Goal: Transaction & Acquisition: Purchase product/service

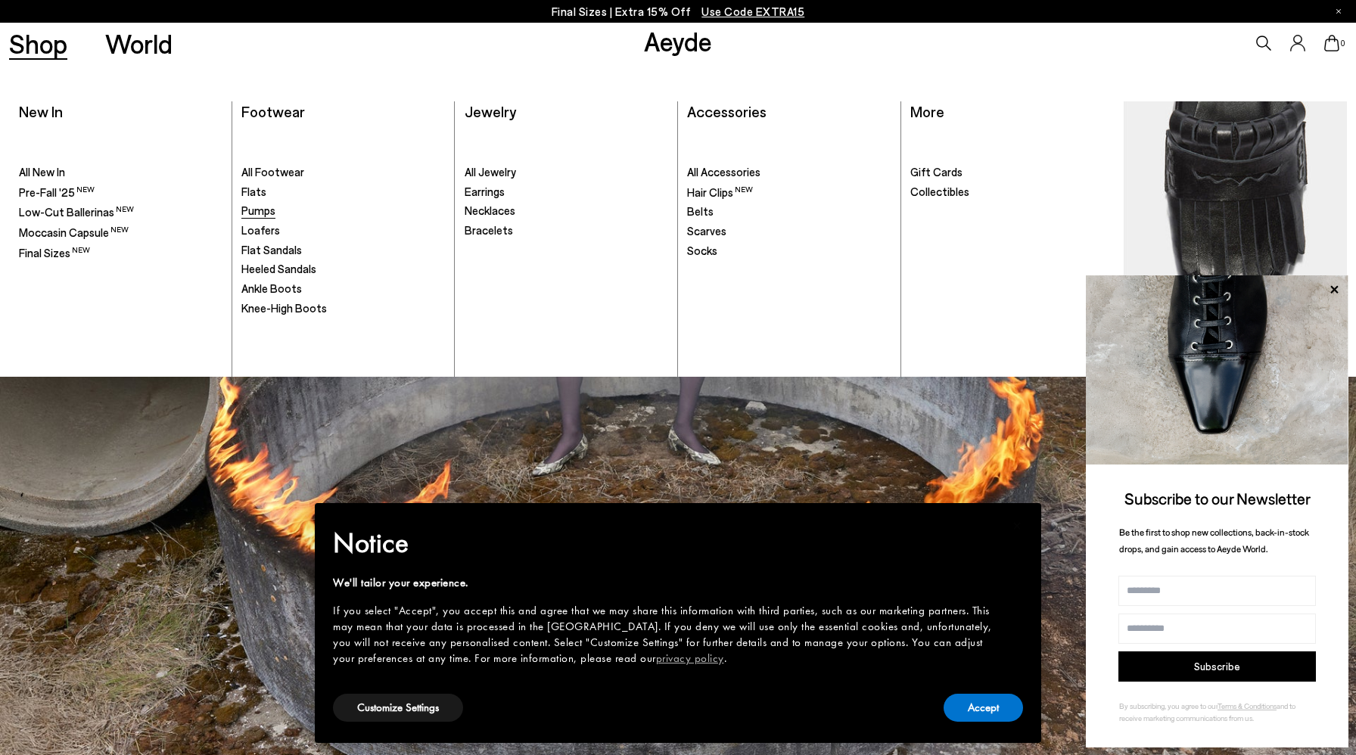
click at [252, 209] on span "Pumps" at bounding box center [258, 211] width 34 height 14
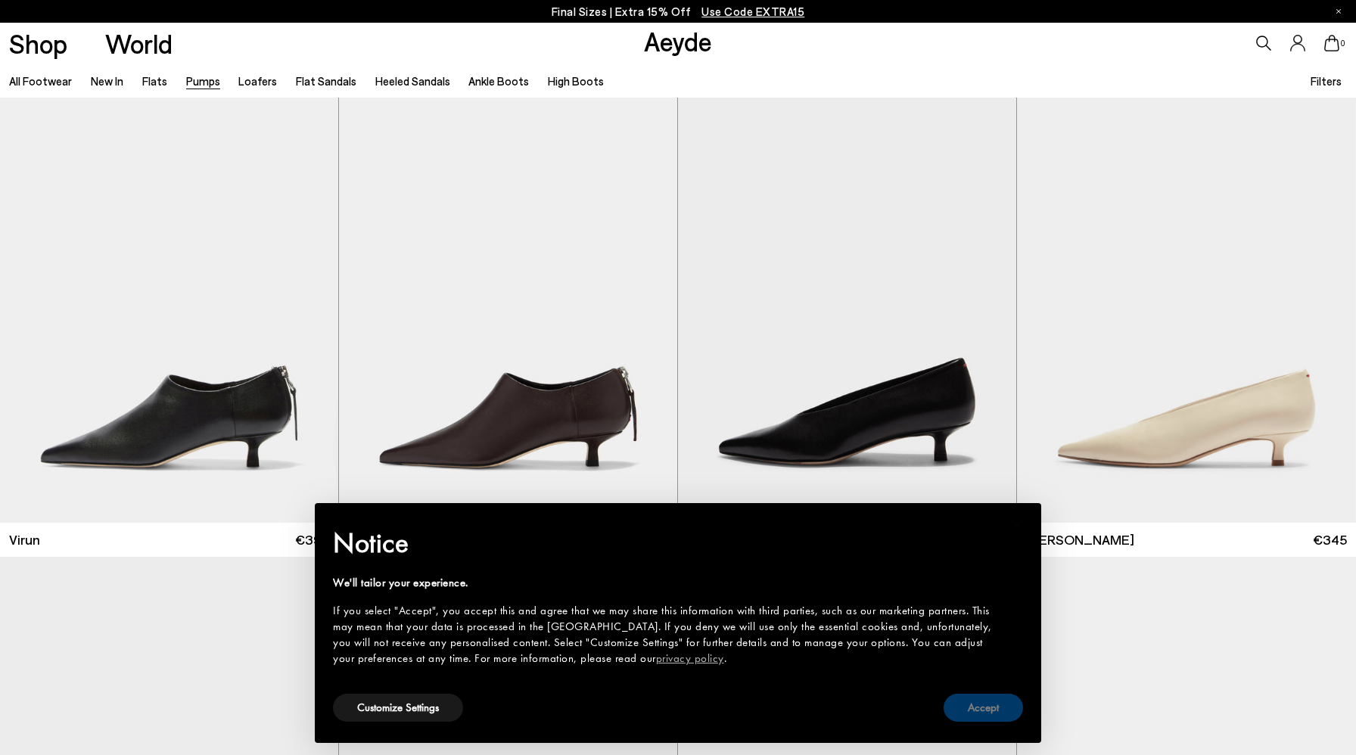
click at [984, 713] on button "Accept" at bounding box center [982, 708] width 79 height 28
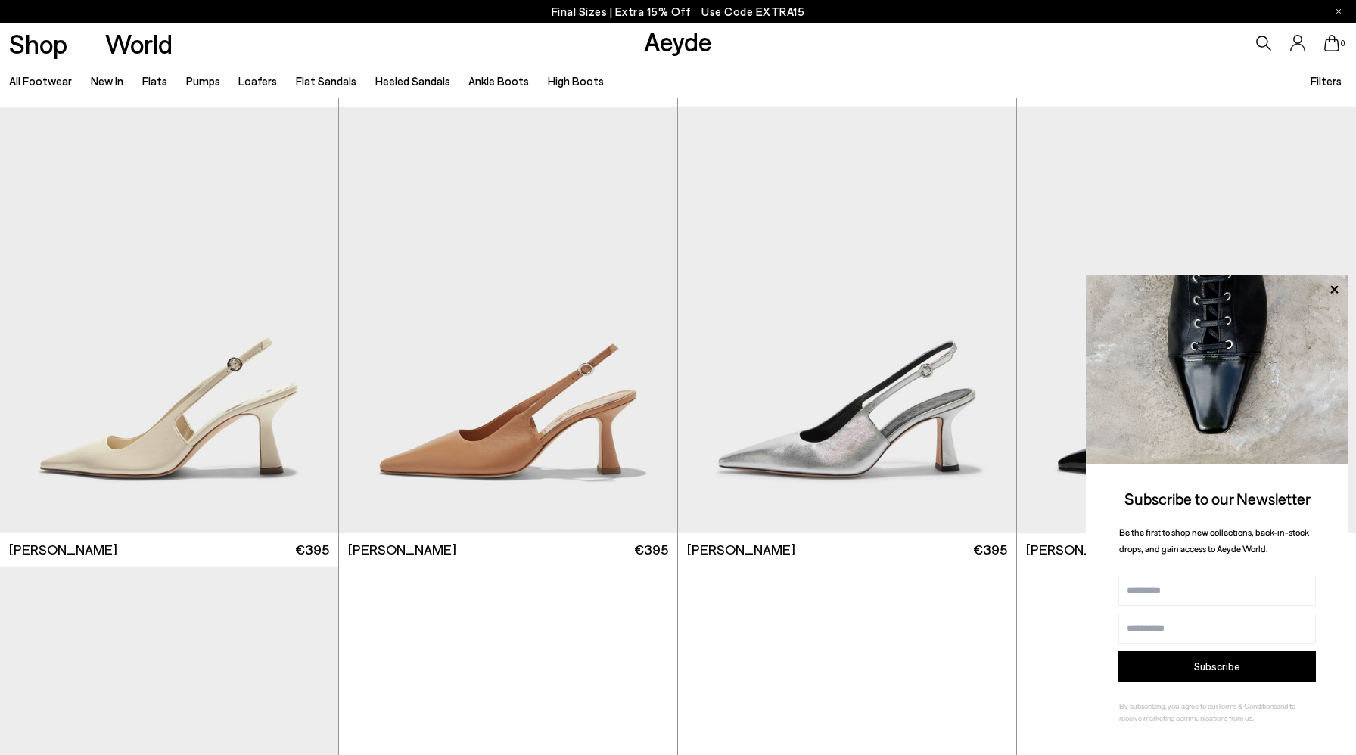
scroll to position [5771, 0]
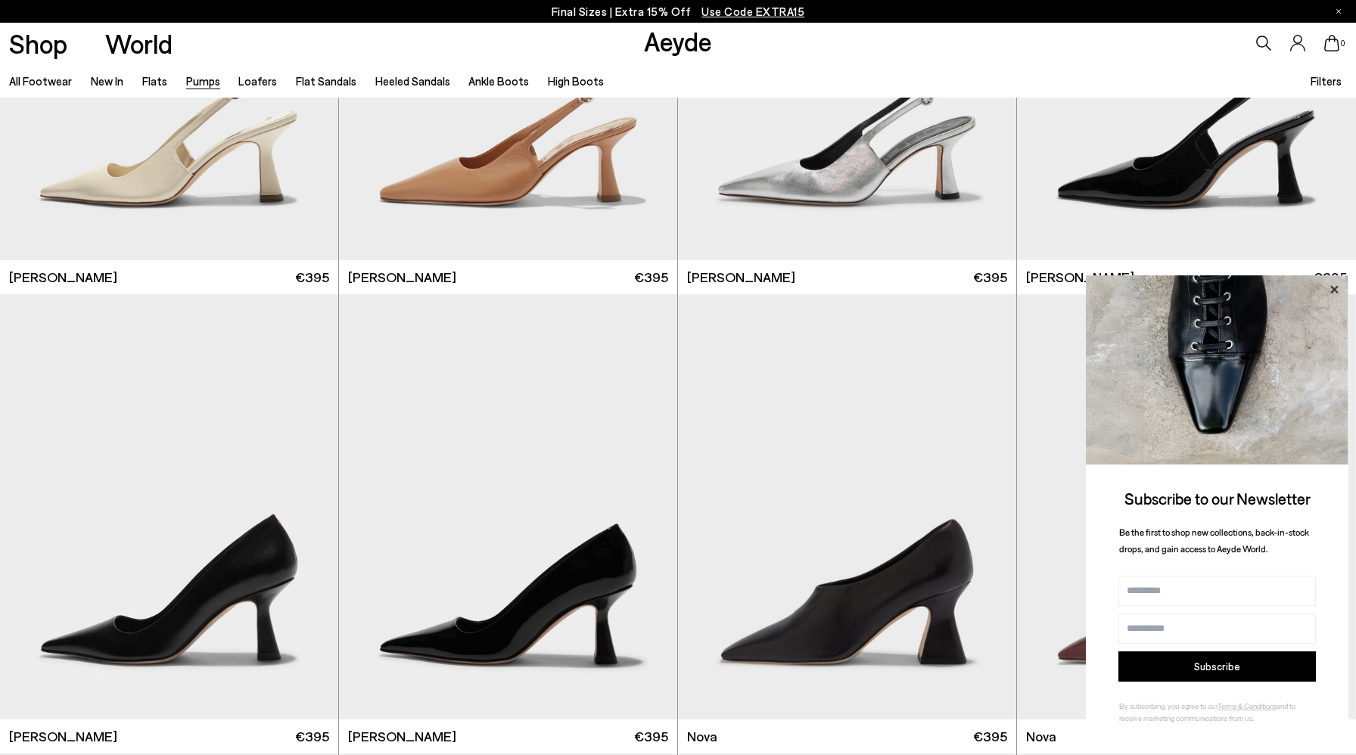
click at [1338, 287] on icon at bounding box center [1334, 290] width 20 height 20
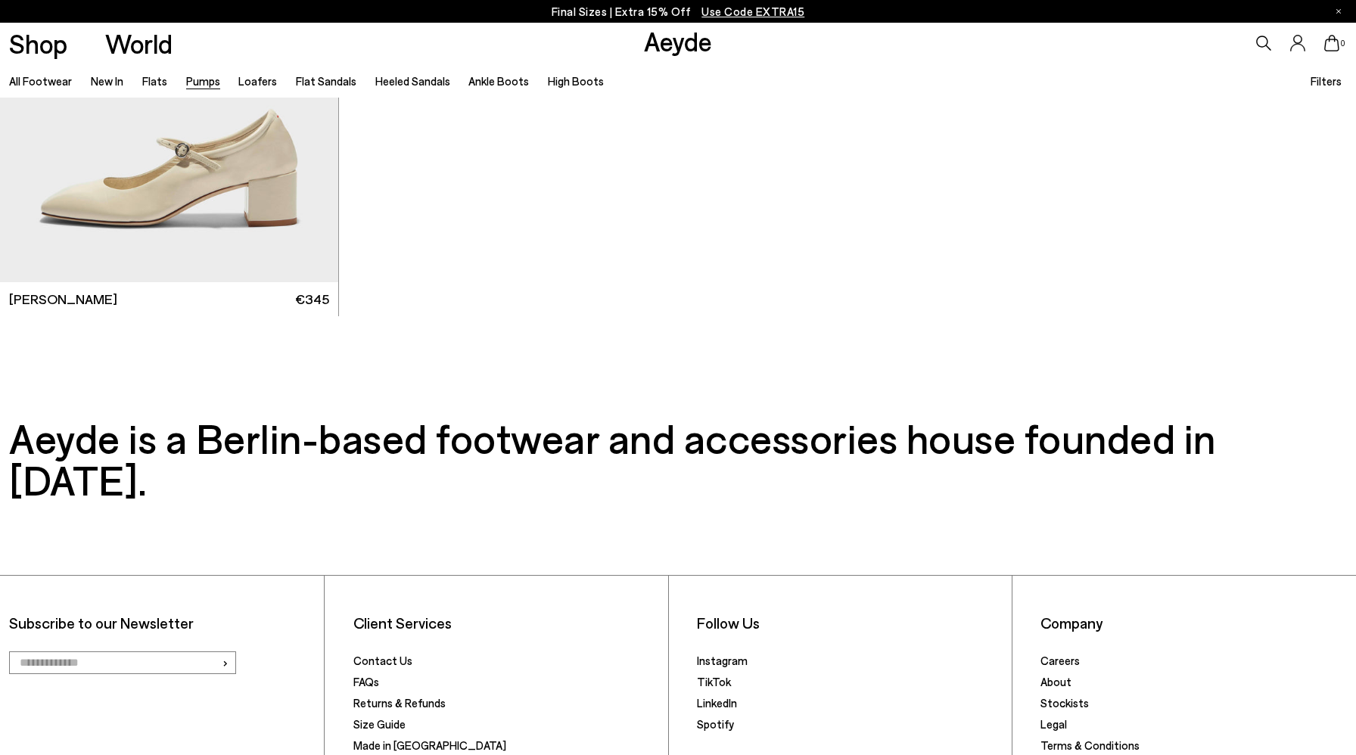
scroll to position [8047, 0]
